Goal: Task Accomplishment & Management: Use online tool/utility

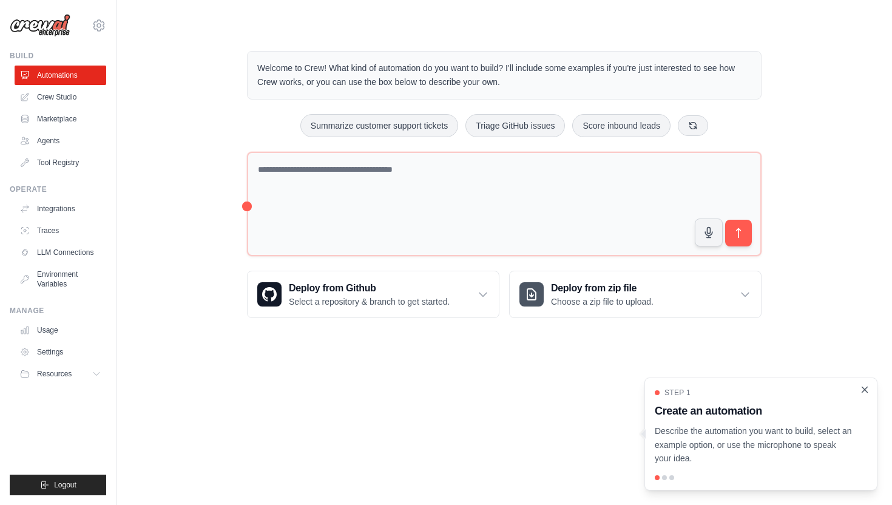
click at [866, 391] on icon "Close walkthrough" at bounding box center [864, 388] width 5 height 5
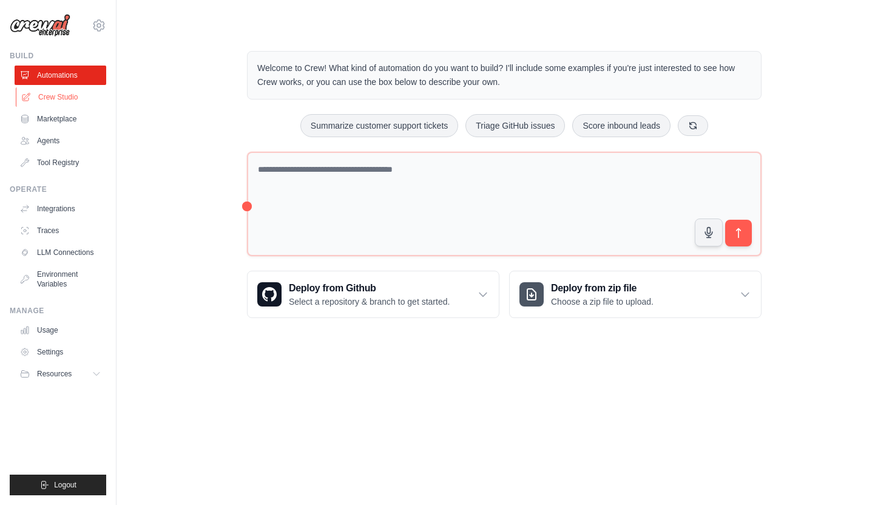
click at [59, 99] on link "Crew Studio" at bounding box center [62, 96] width 92 height 19
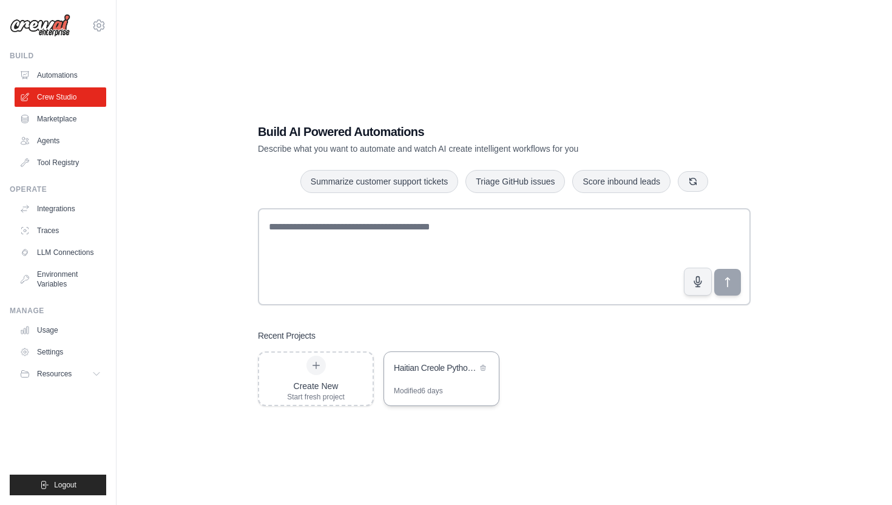
click at [454, 381] on div "Haitian Creole Python Data Science Tutoring System" at bounding box center [441, 369] width 115 height 34
click at [45, 29] on img at bounding box center [40, 25] width 61 height 23
click at [89, 374] on button "Resources" at bounding box center [62, 373] width 92 height 19
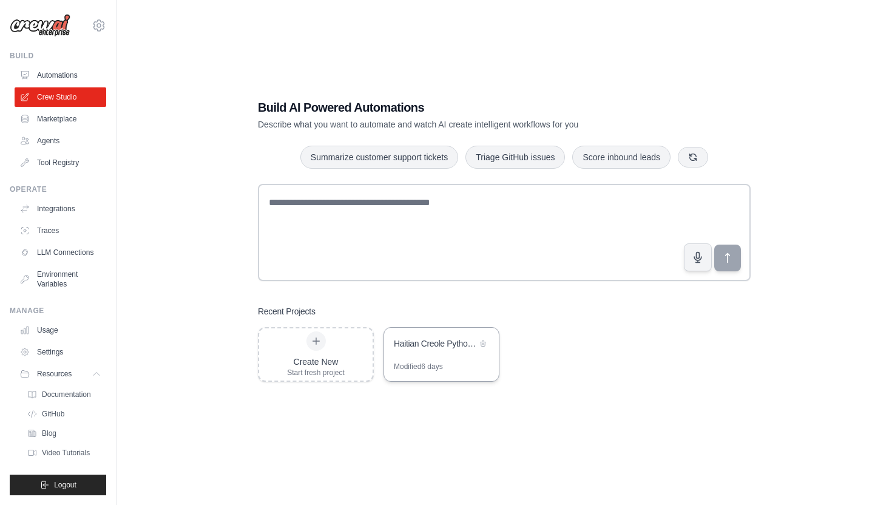
click at [423, 354] on div "Haitian Creole Python Data Science Tutoring System" at bounding box center [441, 345] width 115 height 34
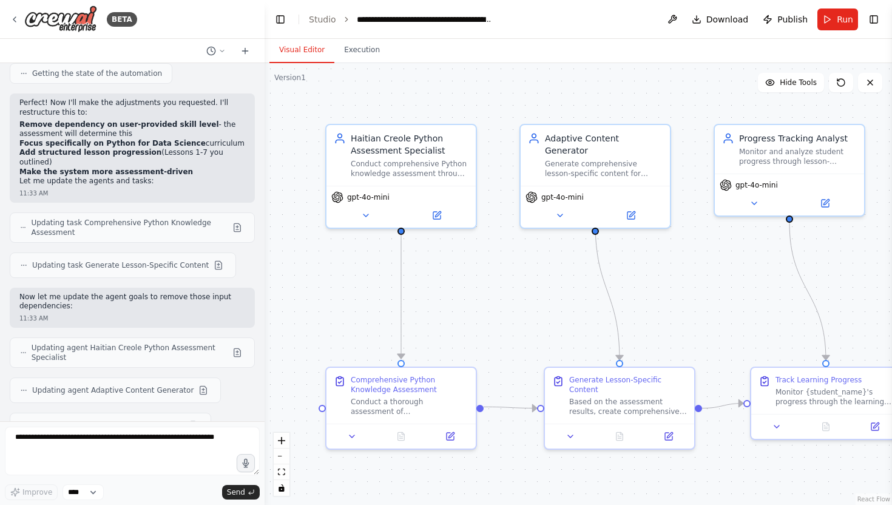
scroll to position [3780, 0]
click at [417, 213] on button at bounding box center [436, 213] width 69 height 15
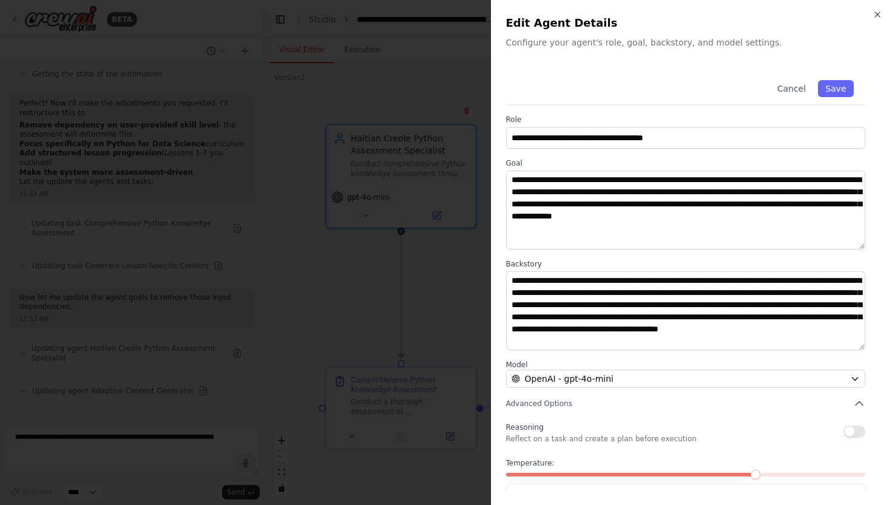
scroll to position [45, 0]
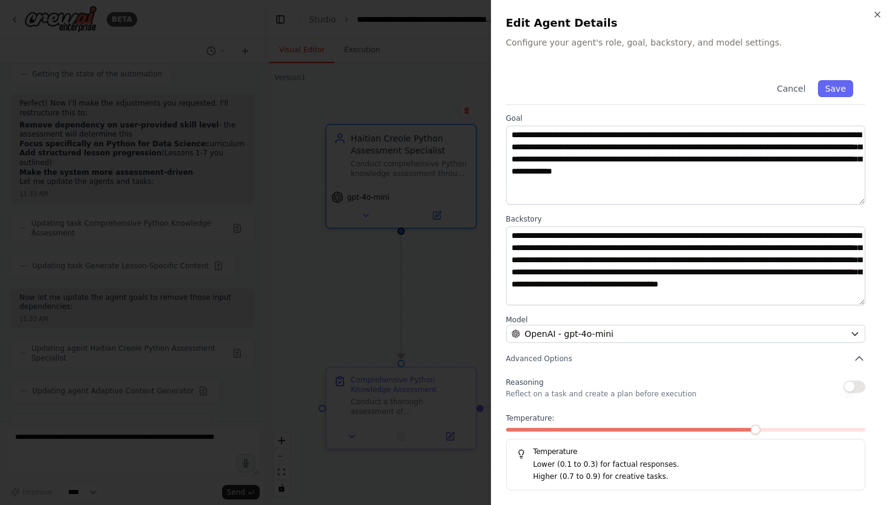
click at [454, 271] on div at bounding box center [446, 252] width 892 height 505
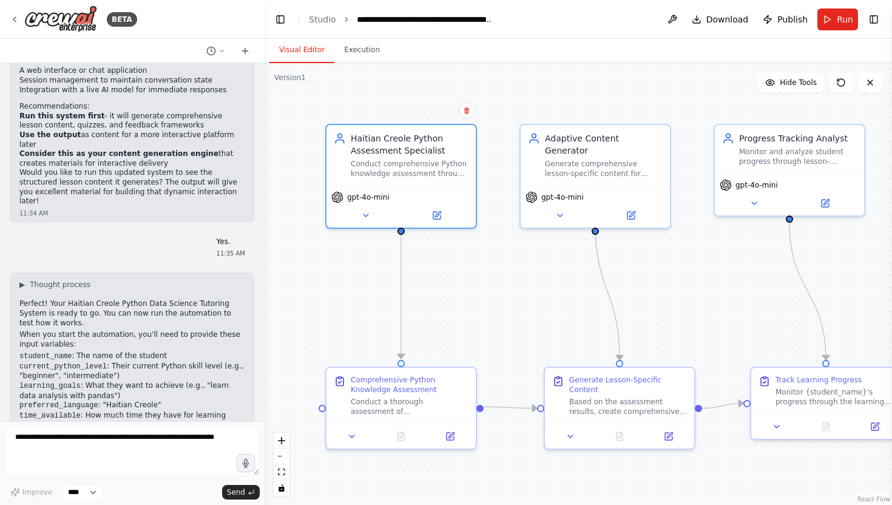
scroll to position [4871, 0]
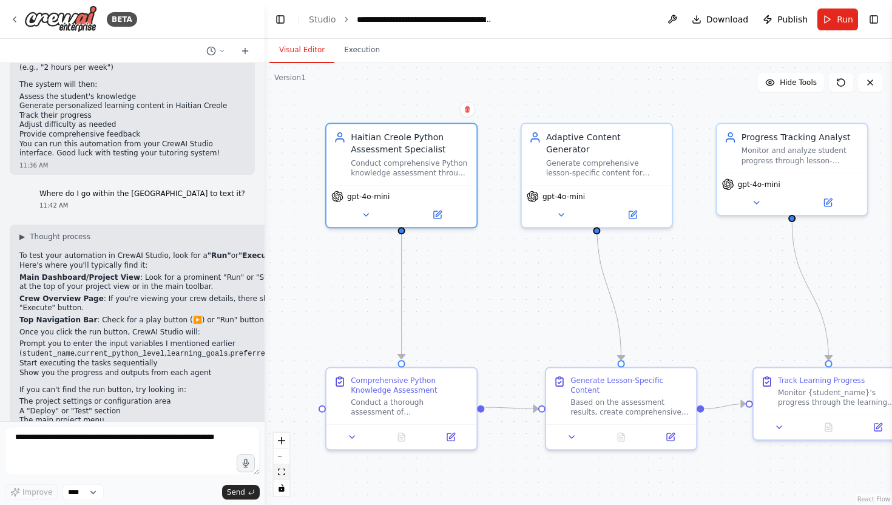
click at [288, 475] on button "fit view" at bounding box center [282, 472] width 16 height 16
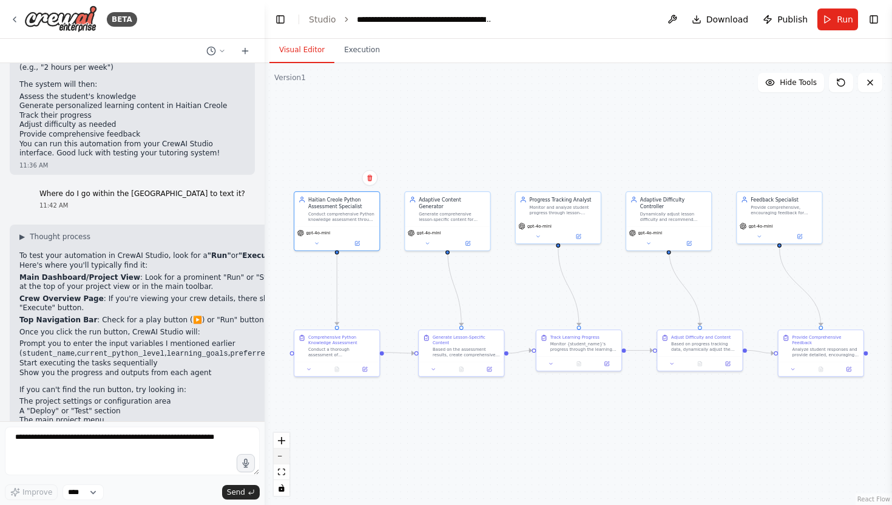
click at [284, 456] on icon "zoom out" at bounding box center [281, 456] width 7 height 1
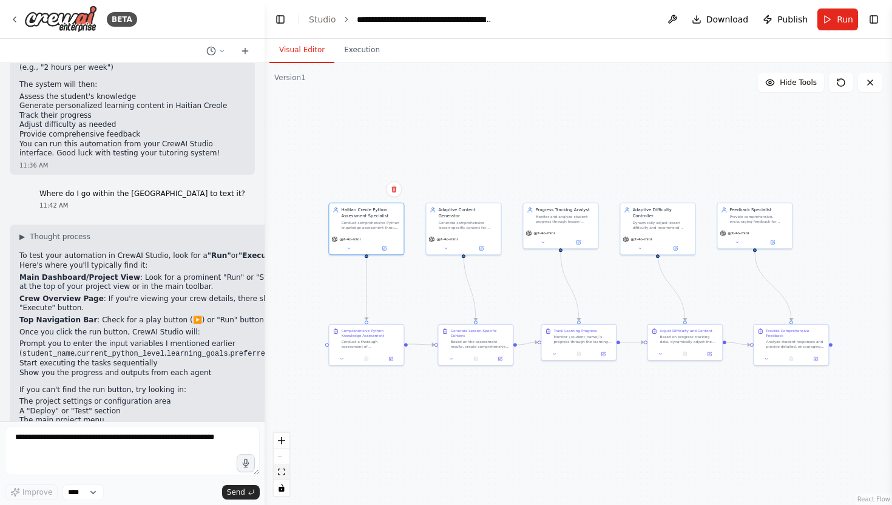
click at [284, 468] on icon "fit view" at bounding box center [281, 471] width 7 height 7
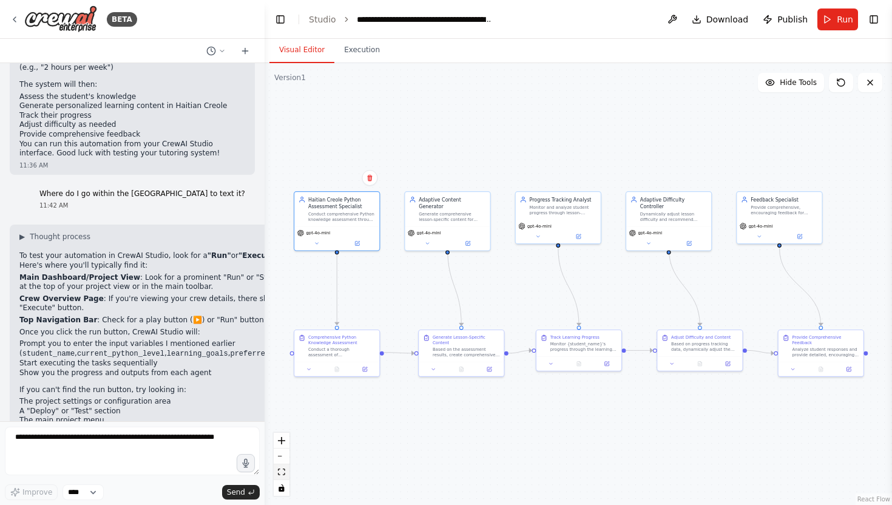
click at [283, 468] on icon "fit view" at bounding box center [281, 471] width 7 height 7
click at [282, 443] on icon "zoom in" at bounding box center [281, 440] width 7 height 7
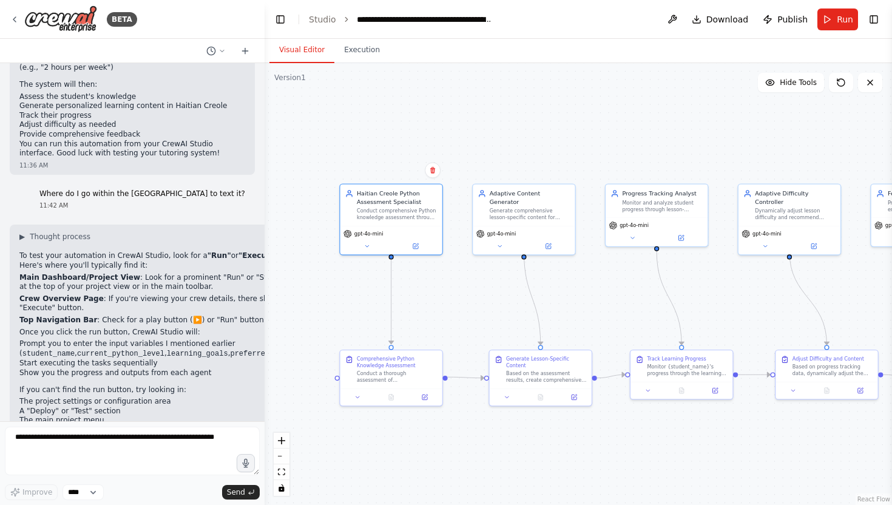
drag, startPoint x: 333, startPoint y: 443, endPoint x: 435, endPoint y: 454, distance: 102.5
click at [436, 454] on div ".deletable-edge-delete-btn { width: 20px; height: 20px; border: 0px solid #ffff…" at bounding box center [577, 284] width 627 height 442
click at [281, 441] on icon "zoom in" at bounding box center [281, 440] width 7 height 7
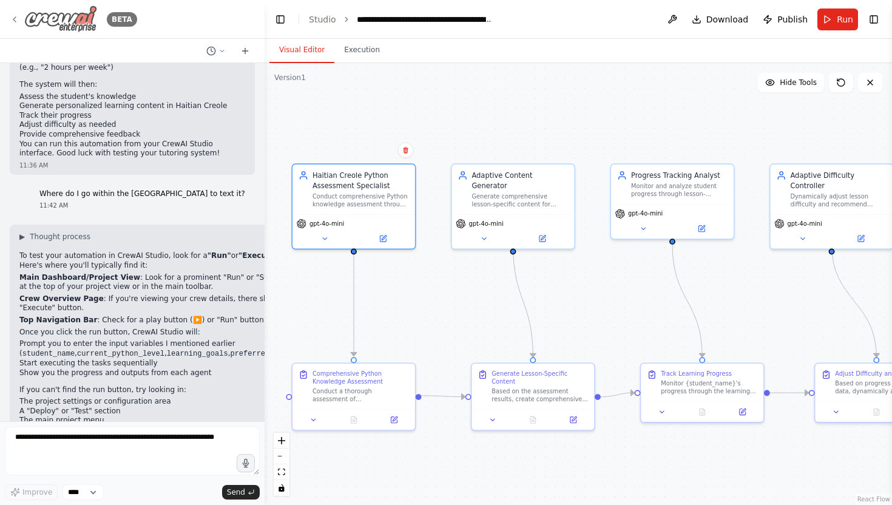
click at [42, 18] on img at bounding box center [60, 18] width 73 height 27
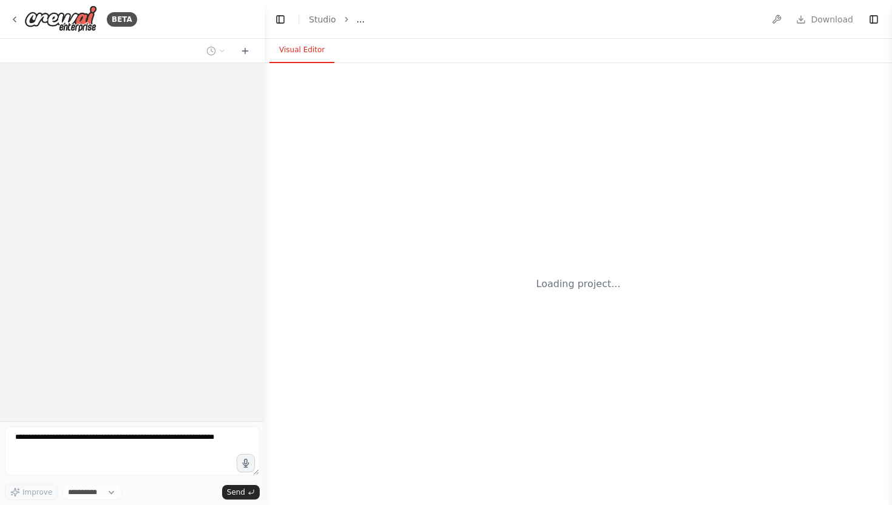
select select "****"
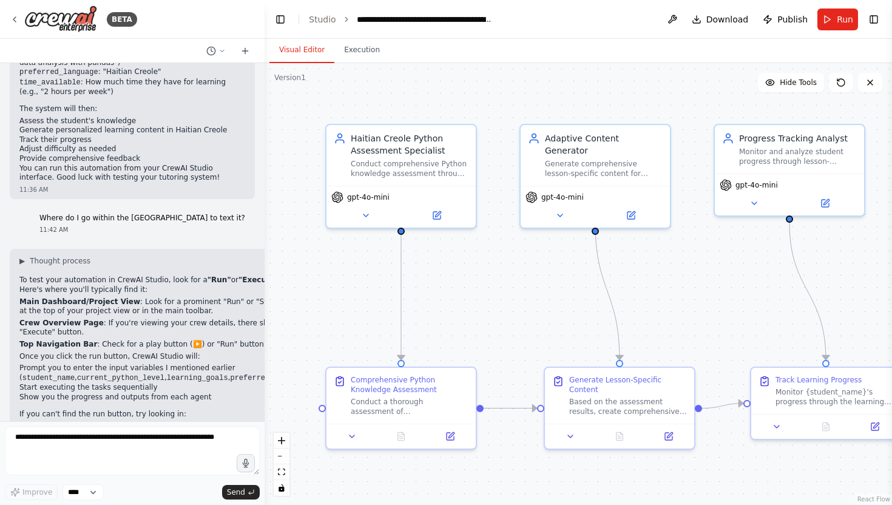
scroll to position [4871, 0]
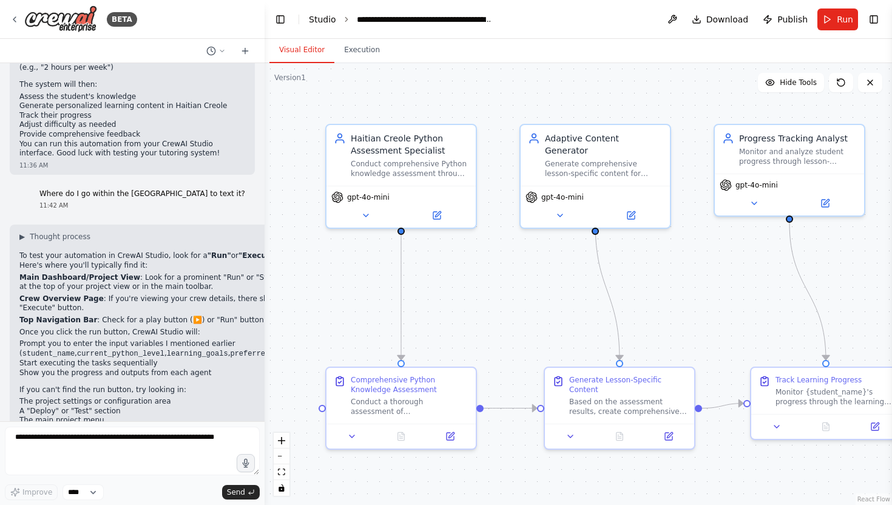
click at [317, 16] on link "Studio" at bounding box center [322, 20] width 27 height 10
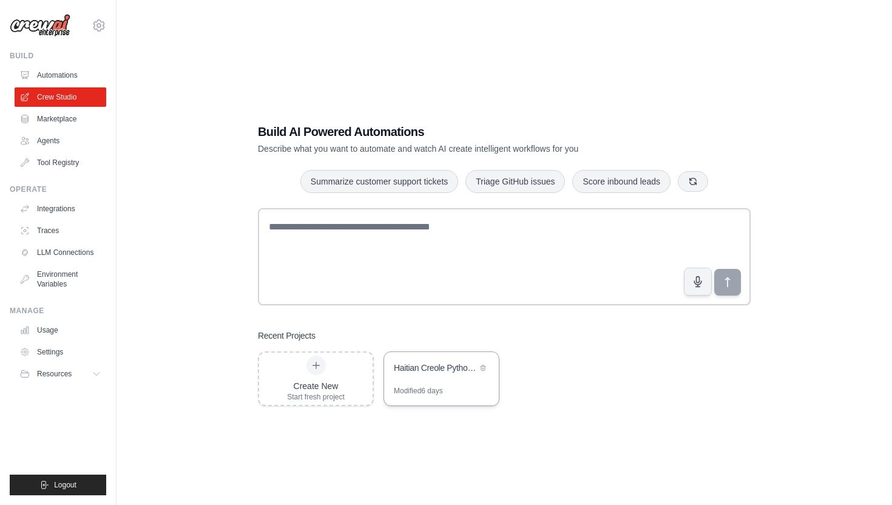
click at [419, 385] on div "Haitian Creole Python Data Science Tutoring System" at bounding box center [441, 369] width 115 height 34
